Goal: Task Accomplishment & Management: Manage account settings

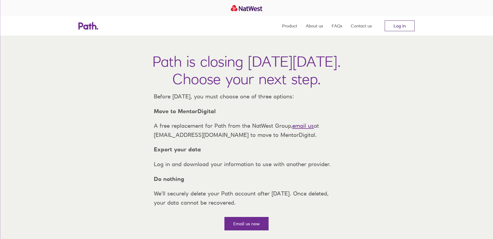
click at [403, 26] on link "Log in" at bounding box center [400, 25] width 30 height 11
click at [394, 26] on link "Log in" at bounding box center [400, 25] width 30 height 11
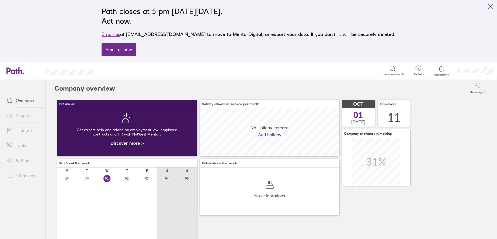
scroll to position [48, 140]
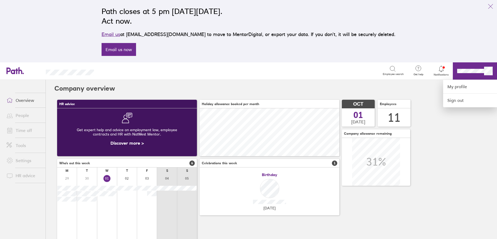
click at [20, 113] on div at bounding box center [248, 119] width 497 height 239
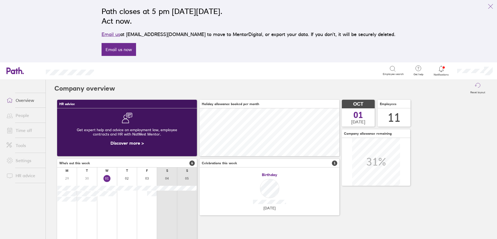
click at [21, 116] on link "People" at bounding box center [23, 115] width 43 height 11
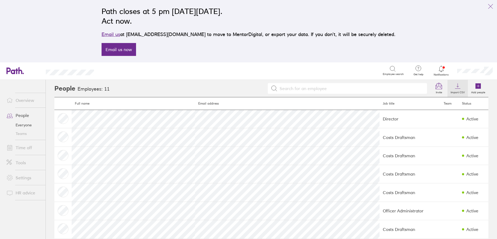
click at [455, 86] on icon at bounding box center [457, 86] width 6 height 6
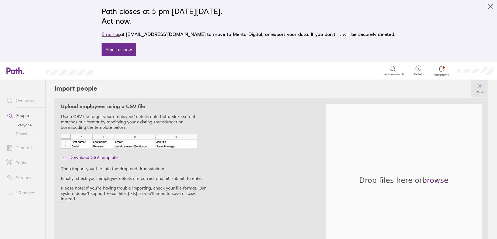
click at [477, 86] on icon at bounding box center [479, 86] width 6 height 6
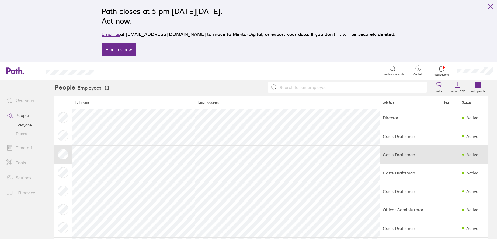
scroll to position [82, 0]
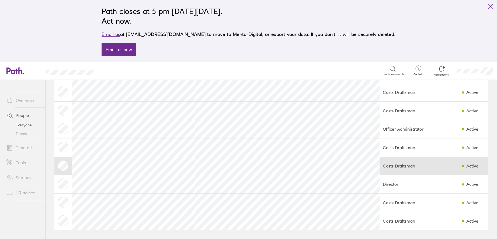
click at [387, 158] on td "Costs Draftsman" at bounding box center [409, 166] width 61 height 18
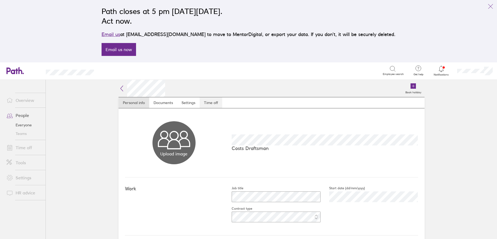
click at [215, 105] on link "Time off" at bounding box center [211, 102] width 23 height 11
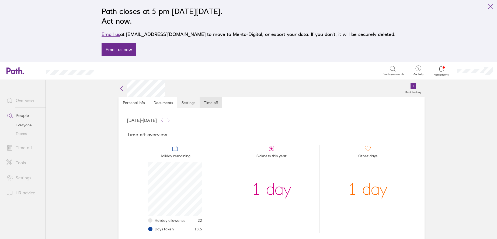
click at [188, 99] on link "Settings" at bounding box center [188, 102] width 22 height 11
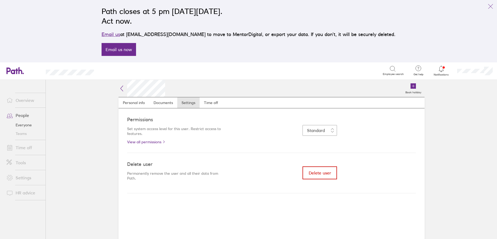
click at [321, 173] on span "Delete user" at bounding box center [320, 173] width 22 height 5
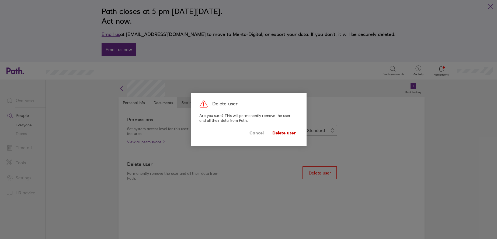
click at [281, 131] on span "Delete user" at bounding box center [283, 133] width 23 height 9
click at [283, 133] on span "Delete user" at bounding box center [283, 133] width 23 height 9
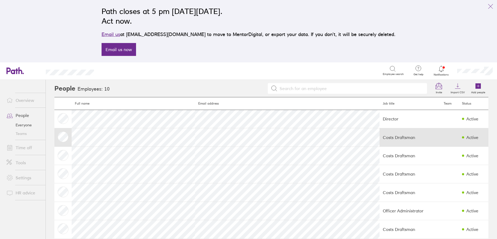
scroll to position [64, 0]
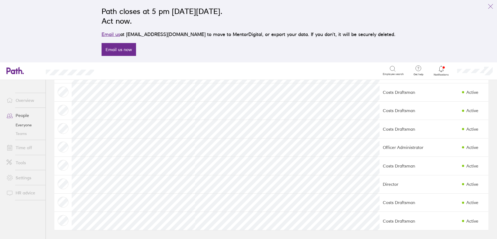
click at [28, 102] on link "Overview" at bounding box center [23, 100] width 43 height 11
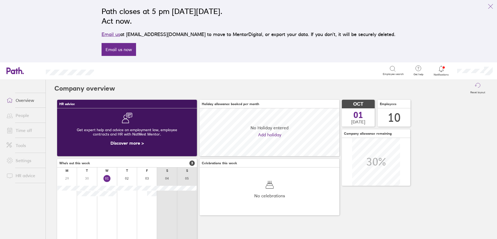
scroll to position [48, 140]
click at [489, 5] on icon "link" at bounding box center [490, 6] width 6 height 6
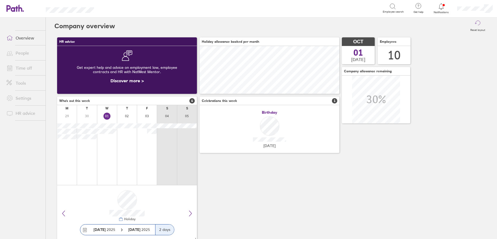
click at [441, 7] on icon at bounding box center [441, 6] width 6 height 6
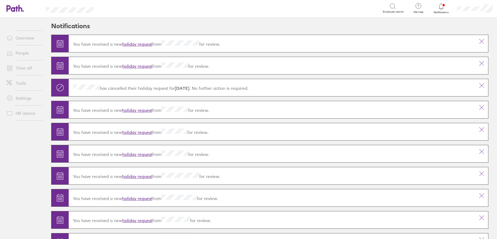
click at [145, 43] on link "holiday request" at bounding box center [137, 43] width 30 height 5
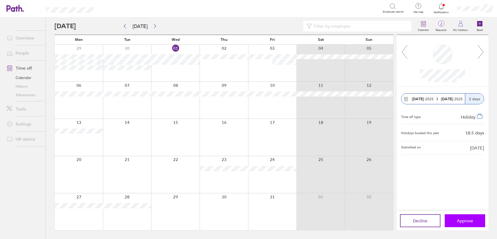
click at [462, 224] on span "Approve" at bounding box center [465, 221] width 16 height 5
click at [462, 223] on span "Approve" at bounding box center [465, 221] width 16 height 5
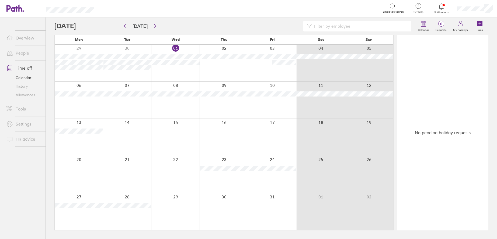
click at [25, 37] on link "Overview" at bounding box center [23, 38] width 43 height 11
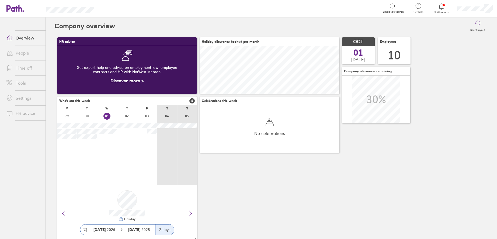
scroll to position [48, 140]
click at [24, 67] on link "Time off" at bounding box center [23, 68] width 43 height 11
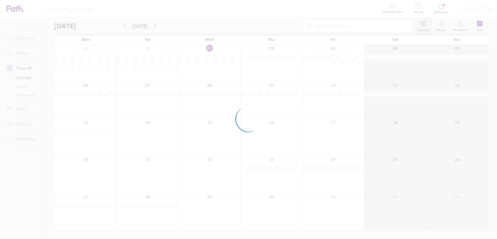
click at [24, 53] on div at bounding box center [248, 119] width 497 height 239
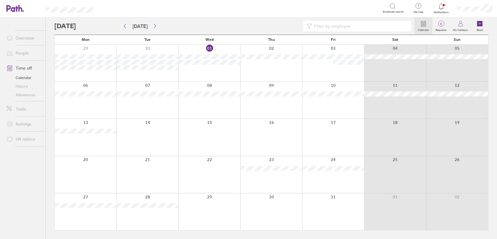
click at [22, 53] on link "People" at bounding box center [23, 53] width 43 height 11
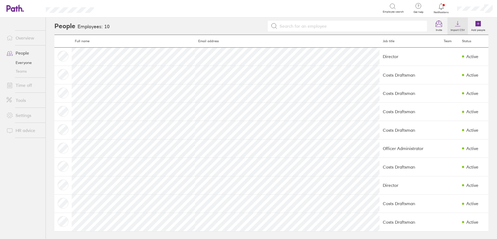
click at [455, 25] on icon at bounding box center [457, 23] width 6 height 6
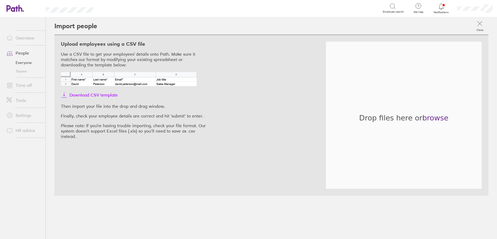
click at [83, 94] on span "Download CSV template" at bounding box center [93, 95] width 48 height 9
click at [20, 54] on link "People" at bounding box center [23, 53] width 43 height 11
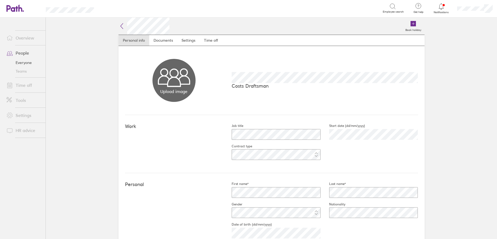
click at [15, 63] on link "Everyone" at bounding box center [23, 62] width 43 height 9
click at [27, 64] on link "Everyone" at bounding box center [23, 62] width 43 height 9
click at [120, 26] on icon at bounding box center [121, 25] width 2 height 5
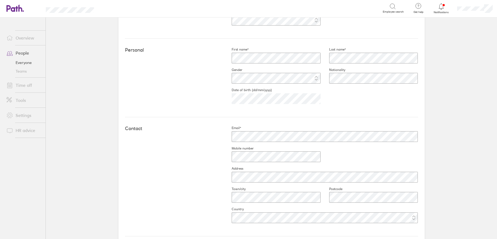
scroll to position [54, 0]
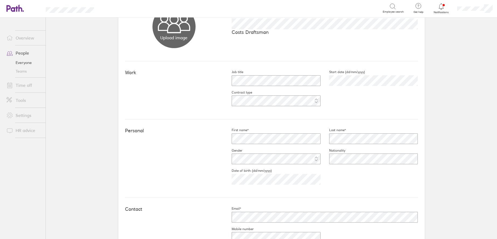
click at [21, 60] on link "Everyone" at bounding box center [23, 62] width 43 height 9
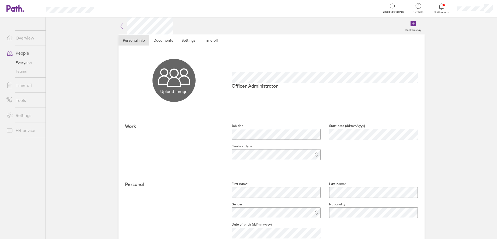
scroll to position [54, 0]
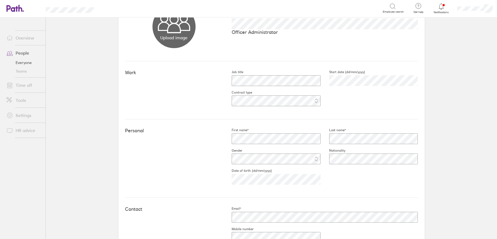
click at [25, 62] on link "Everyone" at bounding box center [23, 62] width 43 height 9
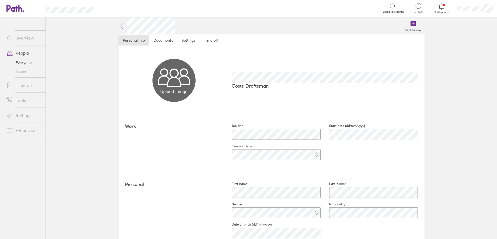
click at [21, 63] on link "Everyone" at bounding box center [23, 62] width 43 height 9
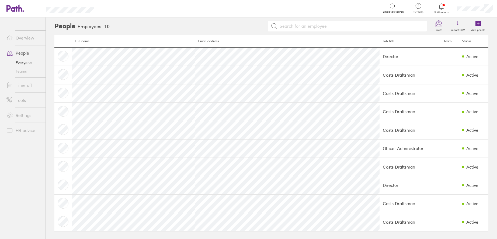
scroll to position [1, 0]
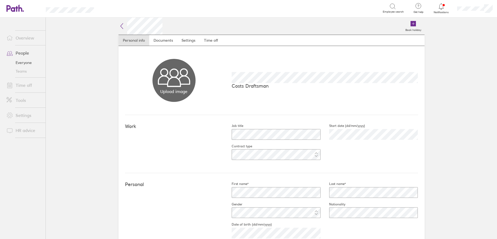
click at [118, 27] on icon at bounding box center [121, 26] width 6 height 6
click at [21, 71] on link "Teams" at bounding box center [23, 71] width 43 height 9
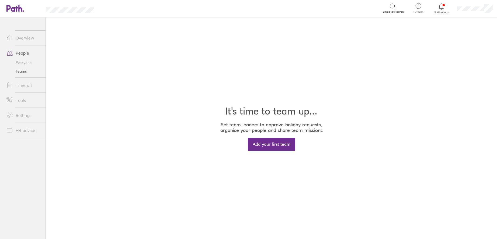
click at [21, 64] on link "Everyone" at bounding box center [23, 62] width 43 height 9
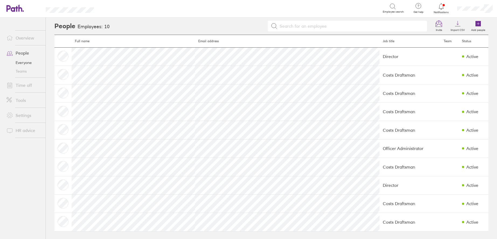
click at [27, 53] on link "People" at bounding box center [23, 53] width 43 height 11
click at [22, 52] on link "People" at bounding box center [23, 53] width 43 height 11
click at [25, 64] on link "Everyone" at bounding box center [23, 62] width 43 height 9
click at [24, 84] on link "Time off" at bounding box center [23, 85] width 43 height 11
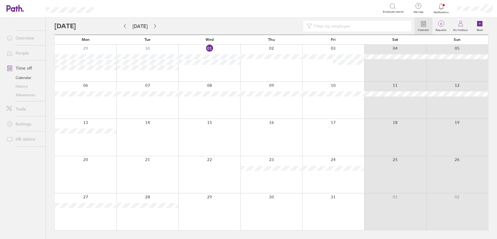
click at [20, 38] on link "Overview" at bounding box center [23, 38] width 43 height 11
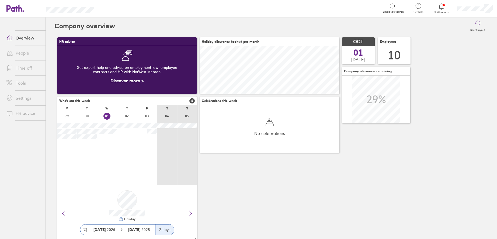
scroll to position [48, 140]
click at [18, 49] on link "People" at bounding box center [23, 53] width 43 height 11
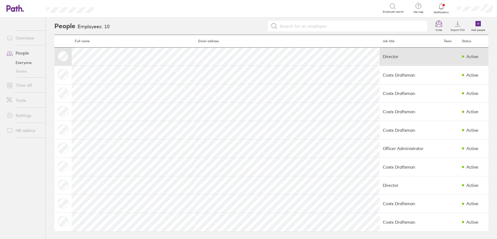
click at [379, 53] on td "Director" at bounding box center [409, 56] width 61 height 18
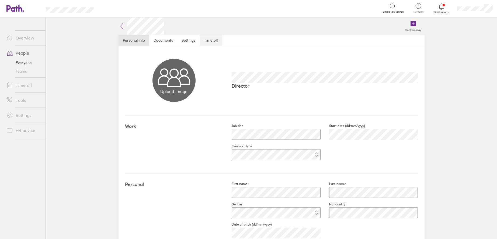
click at [209, 41] on link "Time off" at bounding box center [211, 40] width 23 height 11
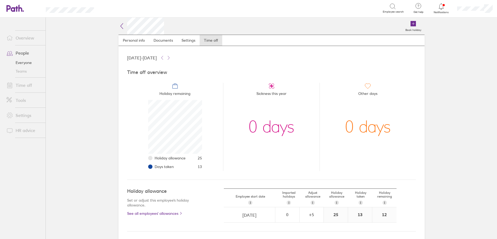
click at [23, 86] on link "Time off" at bounding box center [23, 85] width 43 height 11
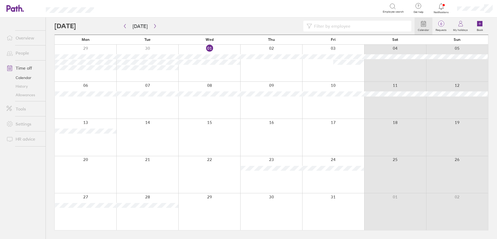
click at [14, 52] on span at bounding box center [8, 53] width 13 height 6
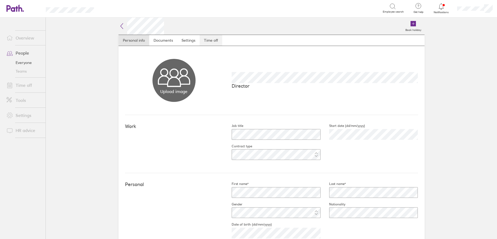
click at [217, 41] on link "Time off" at bounding box center [211, 40] width 23 height 11
